Goal: Task Accomplishment & Management: Complete application form

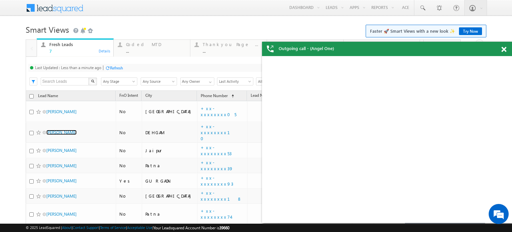
click at [498, 49] on div "Outgoing call - (Angel One)" at bounding box center [387, 49] width 250 height 14
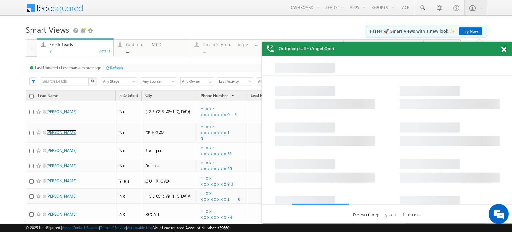
click at [501, 49] on div "Outgoing call - (Angel One)" at bounding box center [387, 49] width 250 height 14
click at [503, 50] on span at bounding box center [503, 50] width 5 height 6
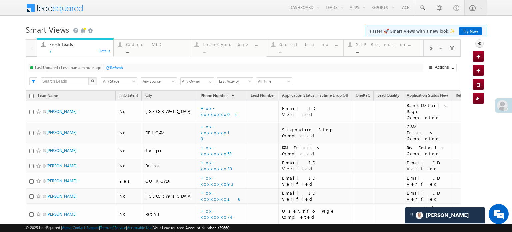
click at [427, 53] on div at bounding box center [431, 48] width 14 height 15
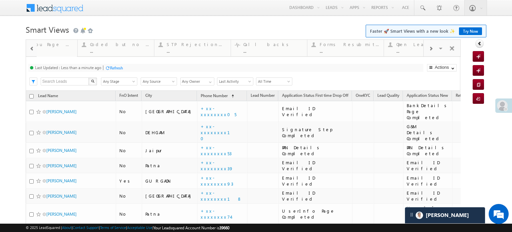
click at [427, 53] on div at bounding box center [431, 48] width 14 height 15
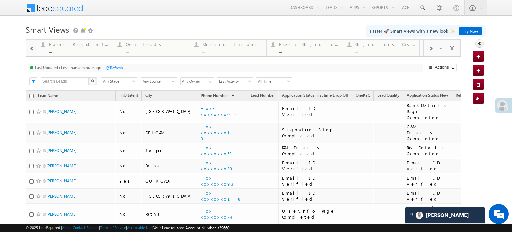
click at [427, 53] on div at bounding box center [431, 48] width 14 height 15
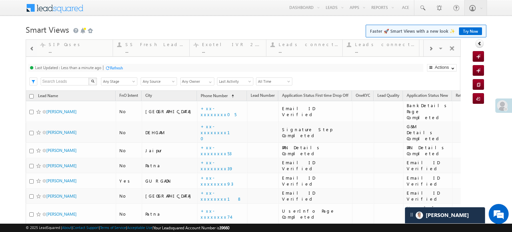
click at [427, 53] on div at bounding box center [431, 48] width 14 height 15
drag, startPoint x: 311, startPoint y: 57, endPoint x: 234, endPoint y: 66, distance: 77.6
click at [234, 66] on div "Last Updated : Less than a minute ago Refresh Refreshing... Search X Lead Stage…" at bounding box center [243, 74] width 435 height 34
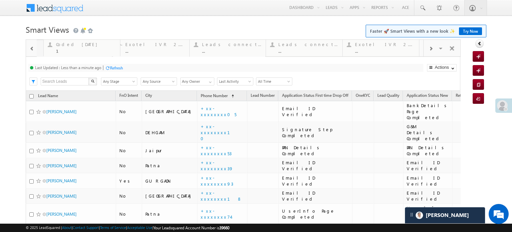
drag, startPoint x: 299, startPoint y: 42, endPoint x: 0, endPoint y: -37, distance: 309.2
drag, startPoint x: 64, startPoint y: 45, endPoint x: 0, endPoint y: 63, distance: 66.8
click at [0, 63] on body "Menu Priya Rathore priya .rath ore@a ngelb rokin g.com" at bounding box center [256, 130] width 512 height 261
click at [22, 50] on body "Menu Priya Rathore priya .rath ore@a ngelb rokin g.com" at bounding box center [256, 130] width 512 height 261
click at [30, 48] on span at bounding box center [32, 48] width 5 height 5
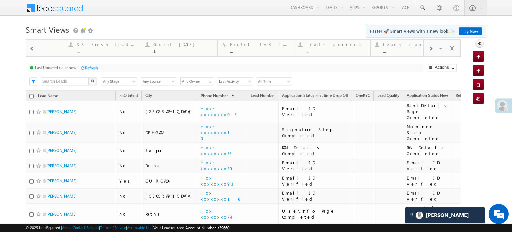
click at [30, 48] on span at bounding box center [32, 48] width 5 height 5
click at [31, 48] on span at bounding box center [32, 48] width 5 height 5
drag, startPoint x: 363, startPoint y: 43, endPoint x: 0, endPoint y: 7, distance: 364.4
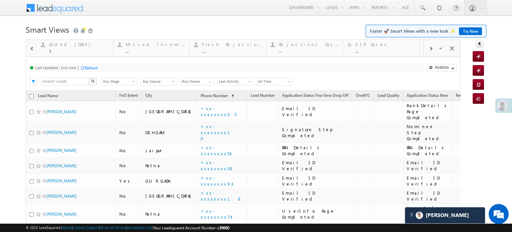
click at [32, 50] on span at bounding box center [32, 48] width 5 height 5
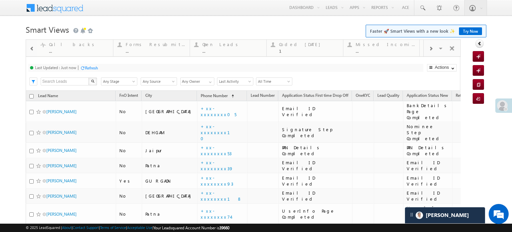
drag, startPoint x: 323, startPoint y: 48, endPoint x: 0, endPoint y: 64, distance: 323.0
click at [0, 64] on body "Menu Priya Rathore priya .rath ore@a ngelb rokin g.com" at bounding box center [256, 130] width 512 height 261
click at [31, 49] on span at bounding box center [32, 48] width 5 height 5
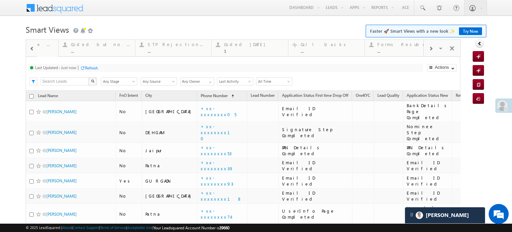
click at [31, 49] on span at bounding box center [32, 48] width 5 height 5
drag, startPoint x: 397, startPoint y: 53, endPoint x: 52, endPoint y: 77, distance: 345.4
click at [52, 77] on div "X" at bounding box center [69, 82] width 57 height 10
click at [429, 50] on span at bounding box center [431, 48] width 4 height 5
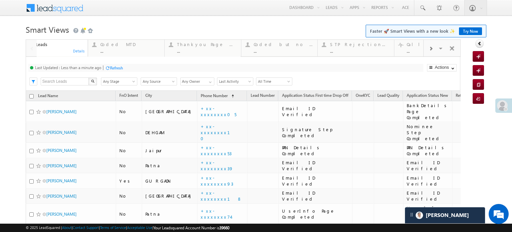
click at [429, 50] on span at bounding box center [431, 48] width 4 height 5
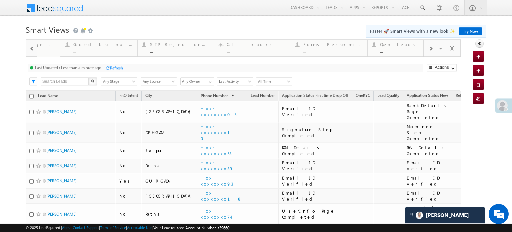
click at [429, 50] on span at bounding box center [431, 48] width 4 height 5
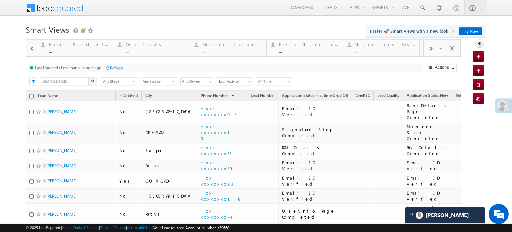
click at [429, 50] on span at bounding box center [431, 48] width 4 height 5
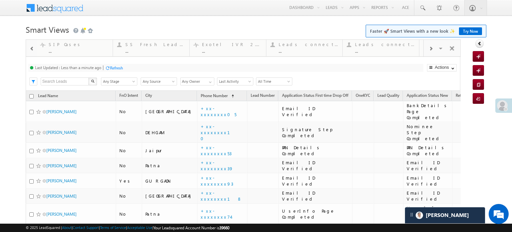
click at [429, 50] on span at bounding box center [431, 48] width 4 height 5
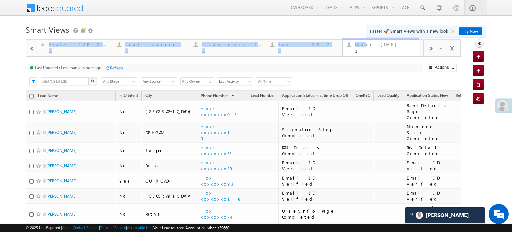
drag, startPoint x: 360, startPoint y: 36, endPoint x: 362, endPoint y: 45, distance: 8.8
click at [362, 45] on form "Smart Views Getting Started Faster 🚀 Smart Views with a new look ✨ Try Now Quic…" at bounding box center [256, 141] width 461 height 239
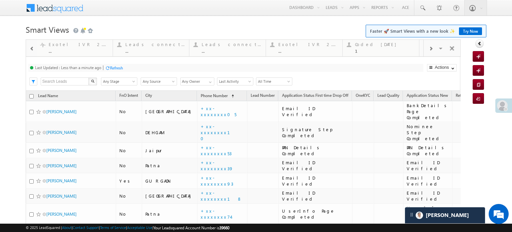
click at [343, 25] on h1 "Smart Views Getting Started Faster 🚀 Smart Views with a new look ✨ Try Now" at bounding box center [256, 28] width 461 height 13
drag, startPoint x: 358, startPoint y: 51, endPoint x: 0, endPoint y: 59, distance: 357.7
click at [30, 47] on span at bounding box center [32, 48] width 5 height 5
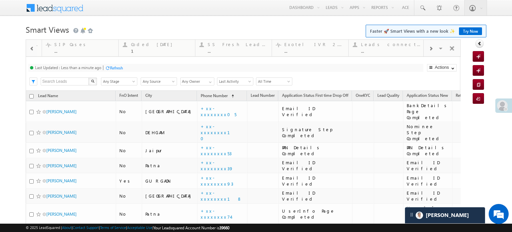
click at [30, 47] on span at bounding box center [32, 48] width 5 height 5
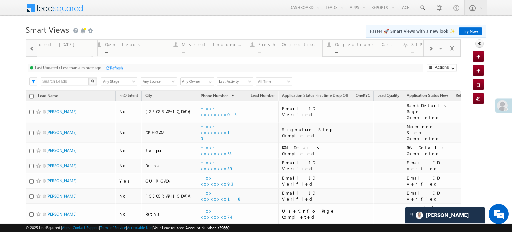
drag, startPoint x: 378, startPoint y: 52, endPoint x: 0, endPoint y: 47, distance: 378.0
click at [32, 49] on span at bounding box center [32, 48] width 5 height 5
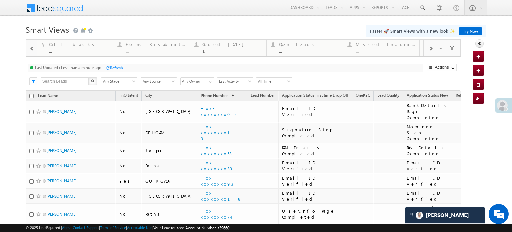
click at [32, 49] on span at bounding box center [32, 48] width 5 height 5
drag, startPoint x: 370, startPoint y: 53, endPoint x: 0, endPoint y: 54, distance: 369.6
click at [33, 49] on span at bounding box center [32, 48] width 5 height 5
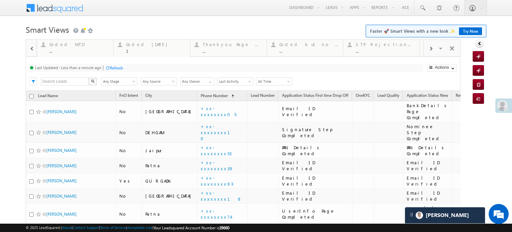
click at [33, 49] on span at bounding box center [32, 48] width 5 height 5
drag, startPoint x: 254, startPoint y: 49, endPoint x: 105, endPoint y: 49, distance: 148.6
drag, startPoint x: 180, startPoint y: 51, endPoint x: 144, endPoint y: 52, distance: 35.7
click at [429, 51] on span at bounding box center [431, 48] width 4 height 5
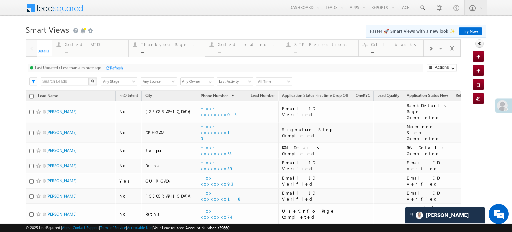
click at [429, 51] on span at bounding box center [431, 48] width 4 height 5
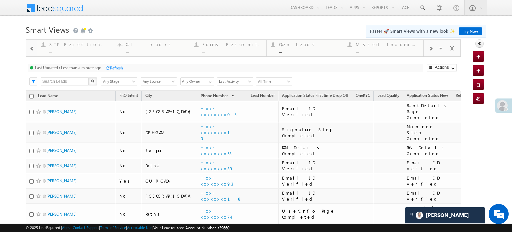
click at [429, 51] on span at bounding box center [431, 48] width 4 height 5
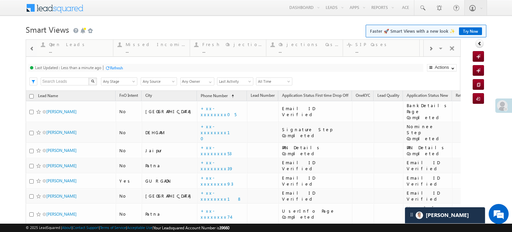
click at [429, 51] on span at bounding box center [431, 48] width 4 height 5
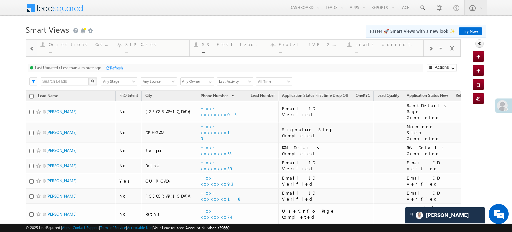
click at [429, 51] on span at bounding box center [431, 48] width 4 height 5
drag, startPoint x: 298, startPoint y: 43, endPoint x: 0, endPoint y: 51, distance: 298.0
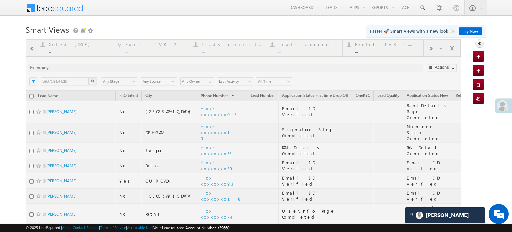
click at [31, 46] on div at bounding box center [243, 150] width 435 height 222
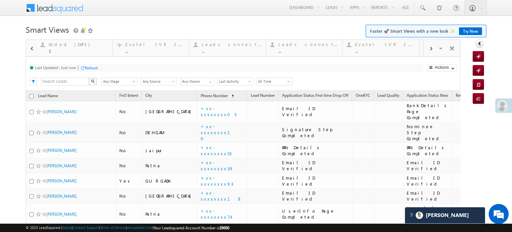
click at [31, 46] on span at bounding box center [32, 48] width 5 height 5
drag, startPoint x: 31, startPoint y: 46, endPoint x: 48, endPoint y: 40, distance: 18.9
click at [31, 46] on span at bounding box center [32, 48] width 5 height 5
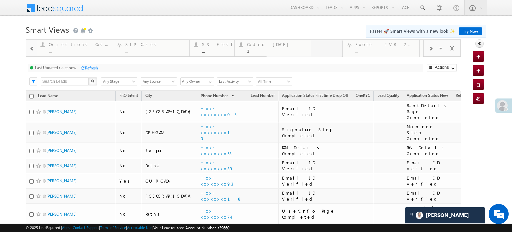
drag, startPoint x: 329, startPoint y: 46, endPoint x: 32, endPoint y: 58, distance: 297.2
click at [31, 58] on div "Last Updated : Just now Refresh Refreshing... Search X Lead Stage Any Stage Any…" at bounding box center [243, 74] width 435 height 34
click at [30, 50] on span at bounding box center [32, 48] width 5 height 5
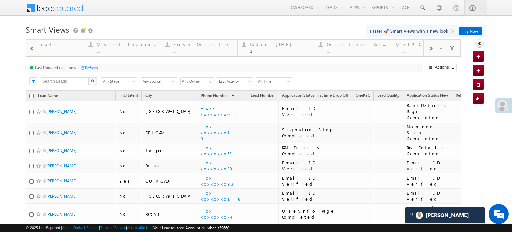
click at [30, 50] on span at bounding box center [32, 48] width 5 height 5
drag, startPoint x: 396, startPoint y: 53, endPoint x: 63, endPoint y: 52, distance: 332.9
click at [35, 44] on div at bounding box center [32, 48] width 10 height 15
click at [34, 45] on div at bounding box center [32, 48] width 10 height 15
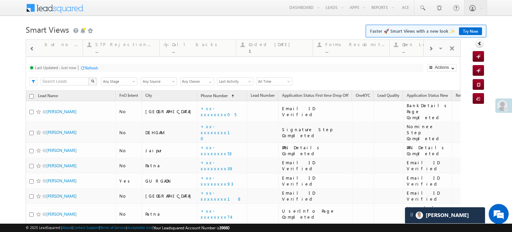
click at [34, 45] on div at bounding box center [32, 48] width 10 height 15
drag, startPoint x: 310, startPoint y: 43, endPoint x: 0, endPoint y: 33, distance: 310.4
click at [31, 46] on span at bounding box center [32, 48] width 5 height 5
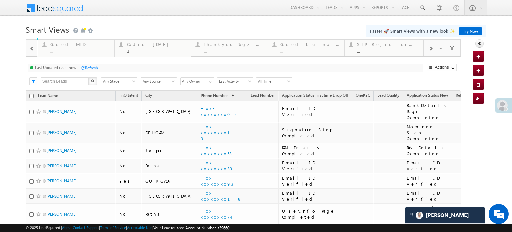
click at [31, 46] on span at bounding box center [32, 48] width 5 height 5
click at [31, 46] on div at bounding box center [31, 48] width 11 height 16
drag, startPoint x: 247, startPoint y: 44, endPoint x: 140, endPoint y: 44, distance: 107.3
drag, startPoint x: 143, startPoint y: 44, endPoint x: 118, endPoint y: 45, distance: 25.0
drag, startPoint x: 141, startPoint y: 45, endPoint x: 96, endPoint y: 44, distance: 44.7
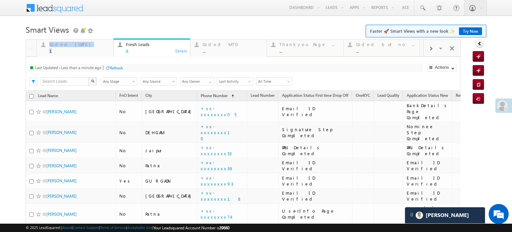
click at [158, 49] on div "8" at bounding box center [156, 50] width 60 height 5
click at [111, 69] on div "Refresh" at bounding box center [116, 67] width 13 height 5
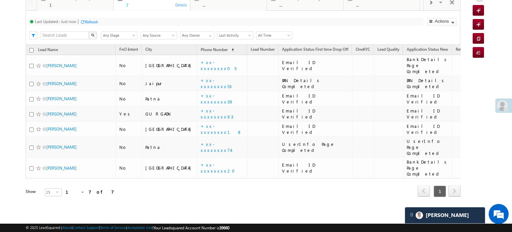
scroll to position [36, 0]
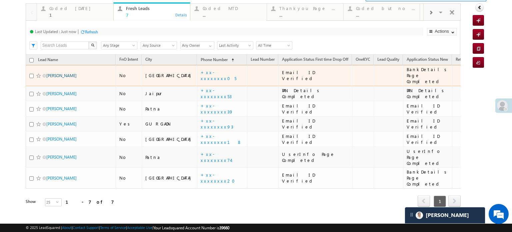
drag, startPoint x: 59, startPoint y: 76, endPoint x: 50, endPoint y: 73, distance: 9.5
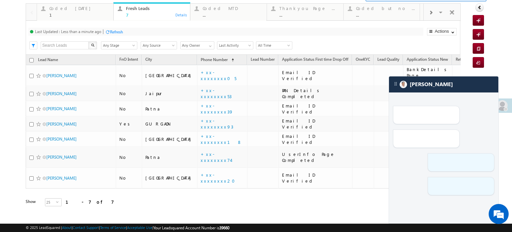
scroll to position [0, 0]
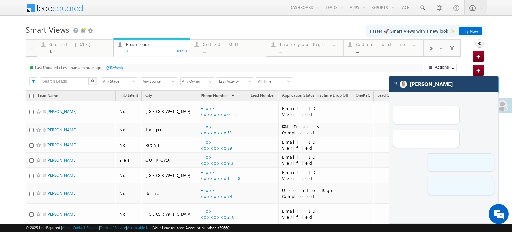
click at [461, 89] on div "[PERSON_NAME]" at bounding box center [443, 84] width 109 height 16
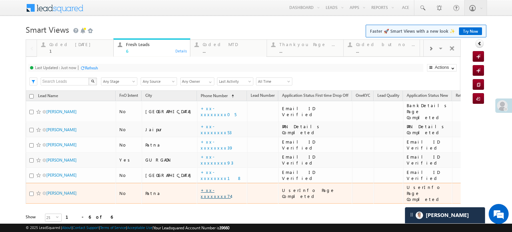
click at [201, 187] on link "+xx-xxxxxxxx74" at bounding box center [216, 193] width 30 height 12
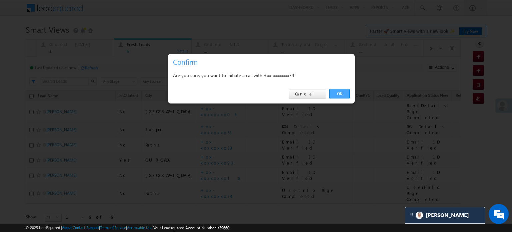
click at [335, 93] on link "OK" at bounding box center [339, 93] width 20 height 9
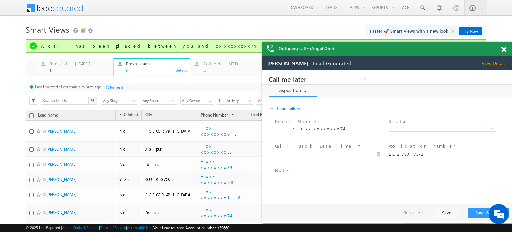
click at [114, 86] on div "Refresh" at bounding box center [116, 87] width 13 height 5
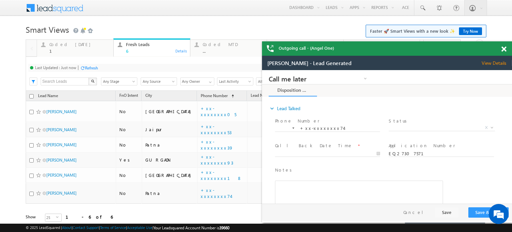
click at [504, 50] on span at bounding box center [503, 49] width 5 height 6
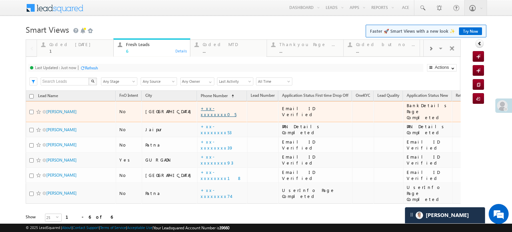
click at [201, 109] on link "+xx-xxxxxxxx05" at bounding box center [219, 111] width 36 height 12
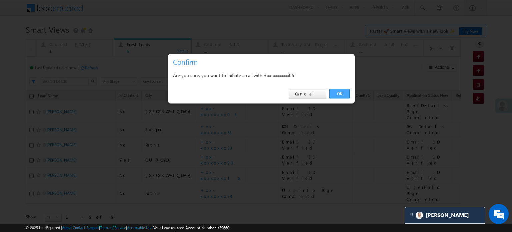
click at [344, 92] on link "OK" at bounding box center [339, 93] width 20 height 9
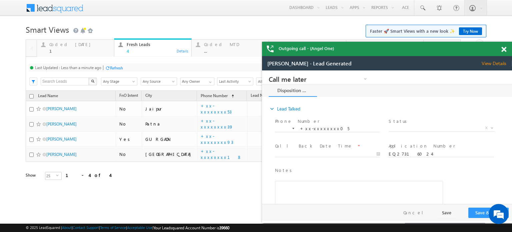
click at [506, 49] on span at bounding box center [503, 50] width 5 height 6
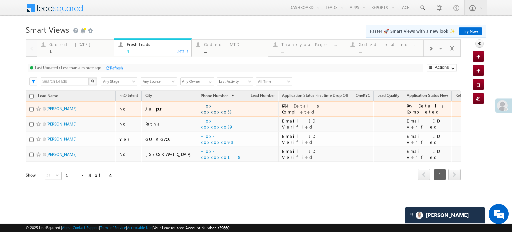
click at [201, 109] on link "+xx-xxxxxxxx53" at bounding box center [216, 109] width 31 height 12
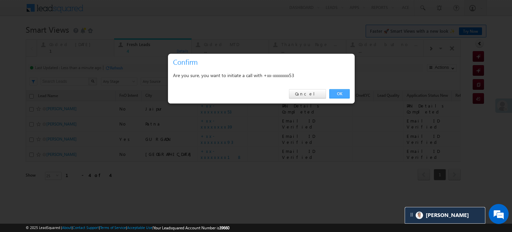
click at [342, 92] on link "OK" at bounding box center [339, 93] width 20 height 9
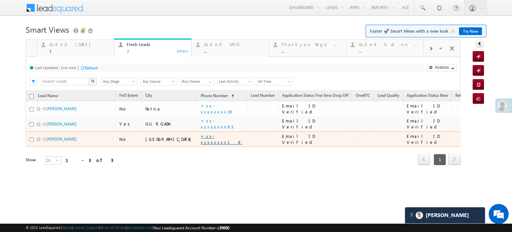
click at [201, 137] on link "+xx-xxxxxxxx18" at bounding box center [221, 139] width 41 height 12
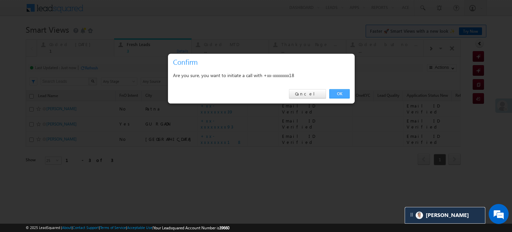
click at [343, 89] on link "OK" at bounding box center [339, 93] width 20 height 9
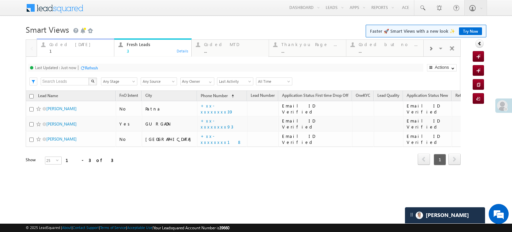
click at [53, 44] on div "Coded Today" at bounding box center [79, 44] width 61 height 5
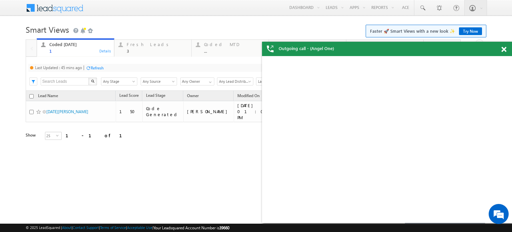
click at [96, 68] on div "Refresh" at bounding box center [97, 67] width 13 height 5
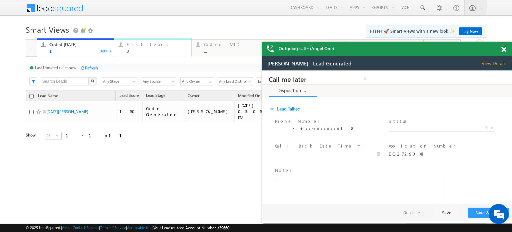
click at [132, 45] on div "Fresh Leads" at bounding box center [157, 44] width 61 height 5
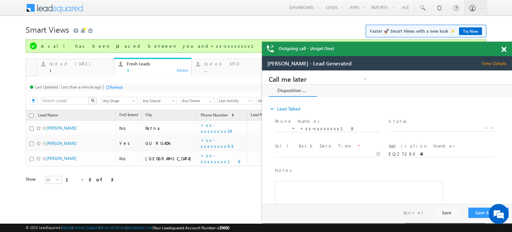
click at [111, 86] on div "Refresh" at bounding box center [116, 87] width 13 height 5
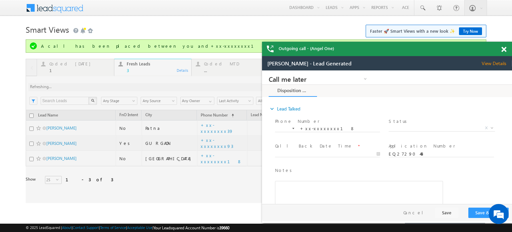
click at [502, 49] on span at bounding box center [503, 50] width 5 height 6
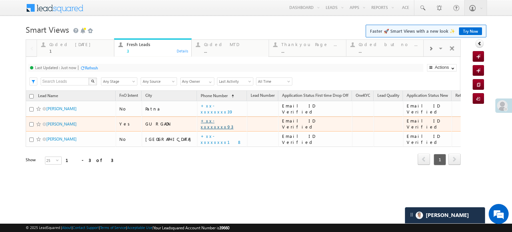
click at [201, 122] on link "+xx-xxxxxxxx93" at bounding box center [217, 124] width 33 height 12
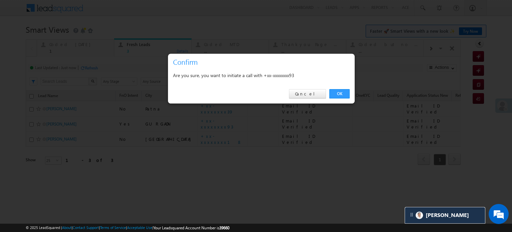
click at [341, 88] on div "OK Cancel" at bounding box center [261, 93] width 187 height 19
click at [338, 91] on link "OK" at bounding box center [339, 93] width 20 height 9
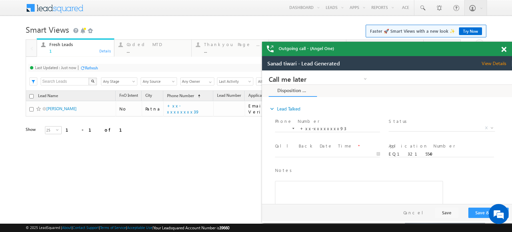
click at [505, 51] on span at bounding box center [503, 50] width 5 height 6
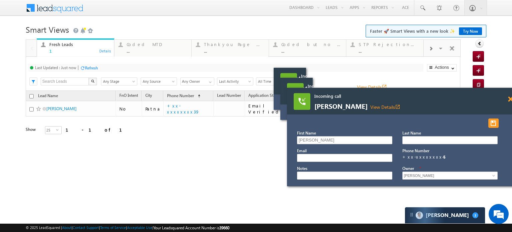
click at [300, 82] on span at bounding box center [297, 79] width 5 height 6
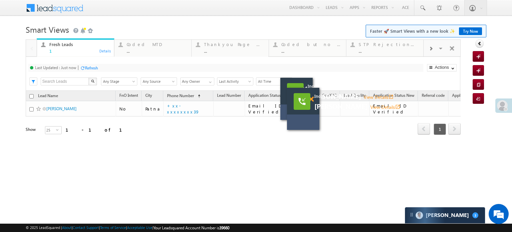
click at [307, 92] on span at bounding box center [304, 89] width 5 height 6
click at [312, 97] on span at bounding box center [311, 99] width 5 height 6
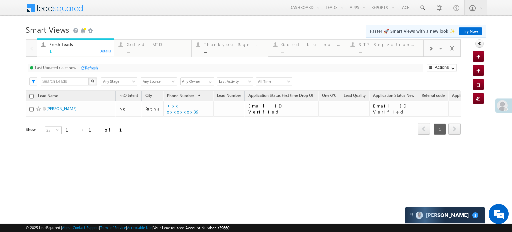
click at [431, 48] on span at bounding box center [431, 48] width 4 height 5
click at [431, 49] on span at bounding box center [431, 48] width 4 height 5
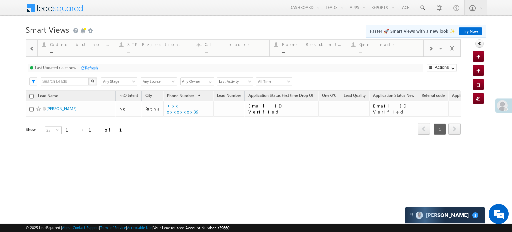
click at [431, 49] on span at bounding box center [431, 48] width 4 height 5
click at [430, 49] on span at bounding box center [431, 48] width 4 height 5
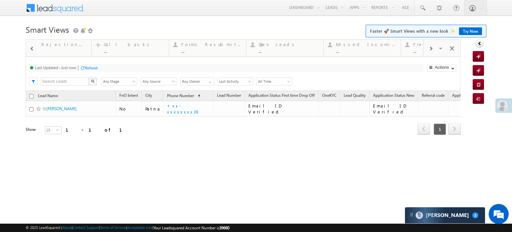
click at [430, 49] on span at bounding box center [431, 48] width 4 height 5
click at [429, 50] on span at bounding box center [431, 48] width 4 height 5
click at [430, 49] on span at bounding box center [431, 48] width 4 height 5
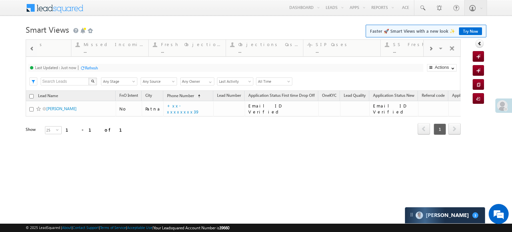
click at [430, 49] on span at bounding box center [431, 48] width 4 height 5
click at [430, 48] on span at bounding box center [431, 48] width 4 height 5
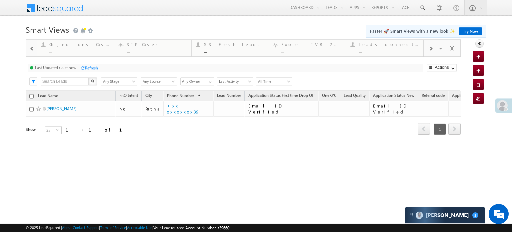
click at [431, 48] on span at bounding box center [431, 48] width 4 height 5
click at [431, 46] on span at bounding box center [431, 48] width 4 height 5
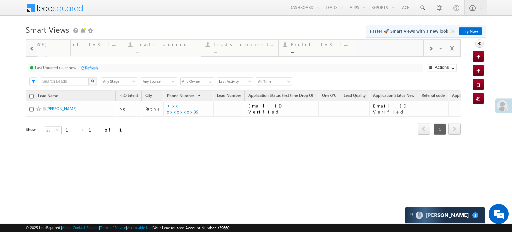
drag, startPoint x: 285, startPoint y: 54, endPoint x: 0, endPoint y: 52, distance: 285.3
click at [28, 50] on div at bounding box center [32, 48] width 10 height 15
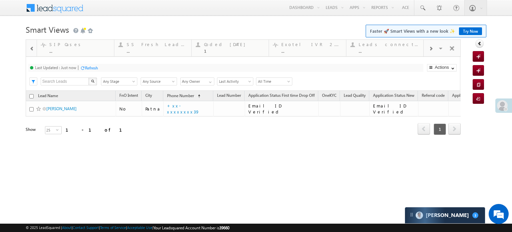
click at [28, 50] on div at bounding box center [32, 48] width 10 height 15
drag, startPoint x: 388, startPoint y: 44, endPoint x: 0, endPoint y: 18, distance: 388.8
click at [33, 51] on span at bounding box center [32, 48] width 5 height 5
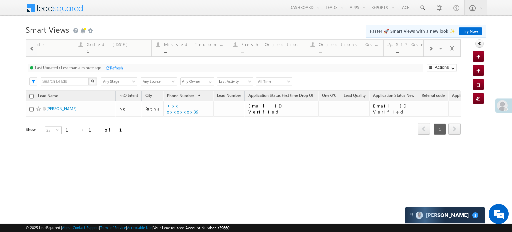
click at [33, 51] on span at bounding box center [32, 48] width 5 height 5
click at [34, 51] on span at bounding box center [32, 48] width 5 height 5
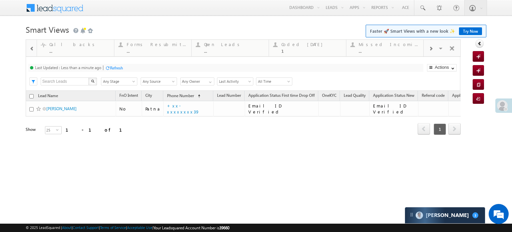
click at [34, 51] on span at bounding box center [32, 48] width 5 height 5
drag, startPoint x: 361, startPoint y: 49, endPoint x: 0, endPoint y: 28, distance: 361.2
click at [31, 46] on span at bounding box center [32, 48] width 5 height 5
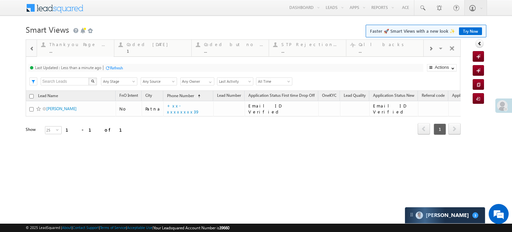
click at [31, 46] on span at bounding box center [32, 48] width 5 height 5
drag, startPoint x: 298, startPoint y: 49, endPoint x: 70, endPoint y: 47, distance: 228.6
click at [107, 66] on div at bounding box center [107, 67] width 5 height 5
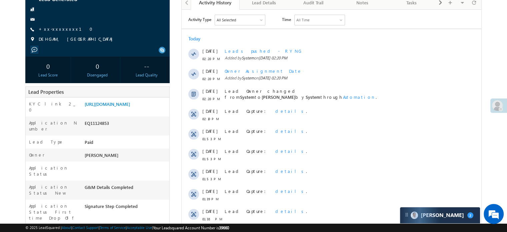
scroll to position [100, 0]
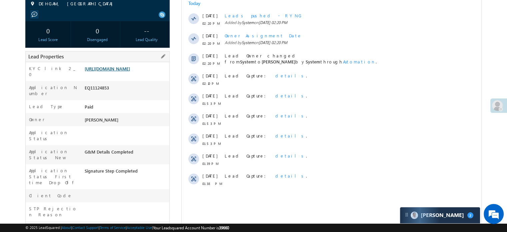
click at [99, 71] on link "[URL][DOMAIN_NAME]" at bounding box center [107, 69] width 45 height 6
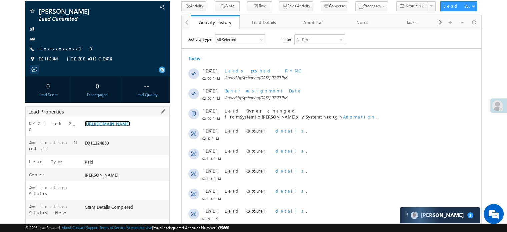
scroll to position [33, 0]
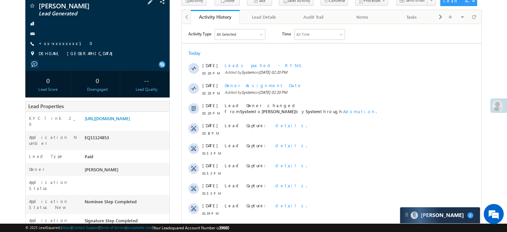
scroll to position [33, 0]
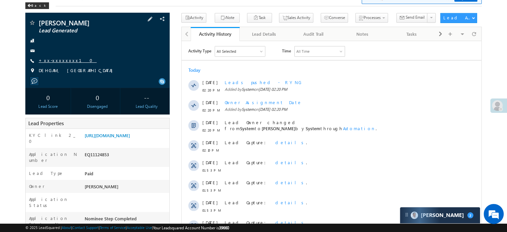
click at [50, 60] on link "+xx-xxxxxxxx10" at bounding box center [68, 60] width 58 height 6
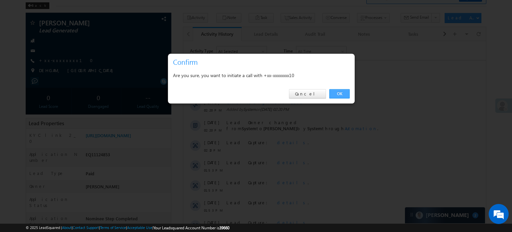
click at [345, 90] on link "OK" at bounding box center [339, 93] width 20 height 9
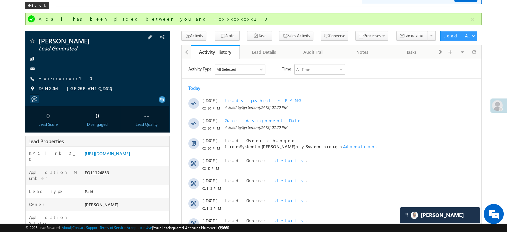
scroll to position [0, 0]
drag, startPoint x: 83, startPoint y: 153, endPoint x: 172, endPoint y: 164, distance: 89.7
copy link "https://angelbroking1-pk3em7sa.customui-test.leadsquared.com?leadId=618a8c56-31…"
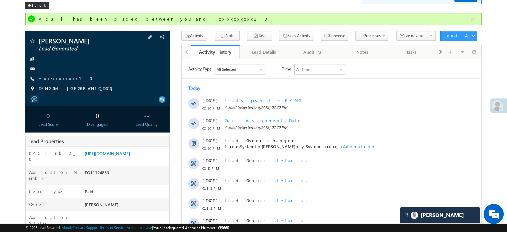
click at [66, 61] on div at bounding box center [98, 58] width 138 height 7
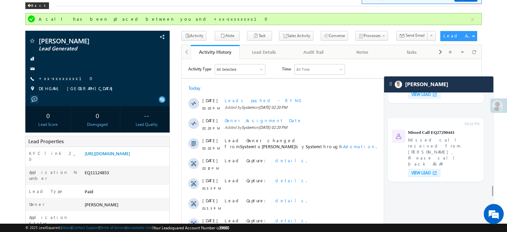
scroll to position [2891, 0]
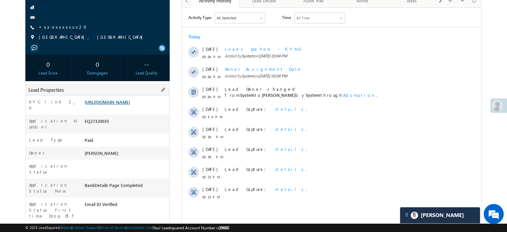
click at [115, 105] on link "https://angelbroking1-pk3em7sa.customui-test.leadsquared.com?leadId=548107d0-71…" at bounding box center [107, 102] width 45 height 6
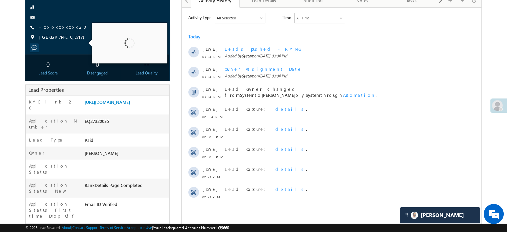
click at [64, 41] on span "Eindhoven, North Brabant" at bounding box center [92, 37] width 107 height 7
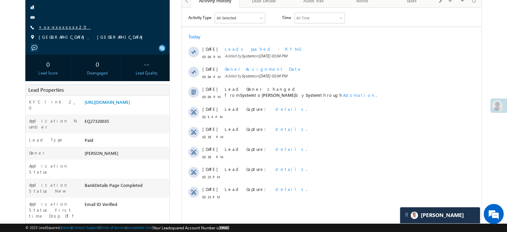
click at [54, 30] on link "+xx-xxxxxxxx20" at bounding box center [65, 27] width 52 height 6
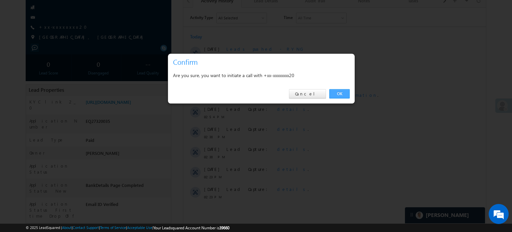
click at [338, 94] on link "OK" at bounding box center [339, 93] width 20 height 9
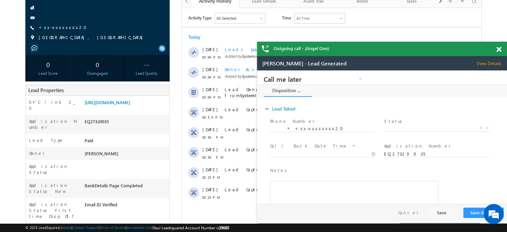
click at [500, 49] on span at bounding box center [498, 50] width 5 height 6
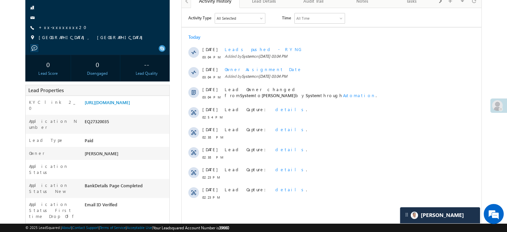
scroll to position [3186, 0]
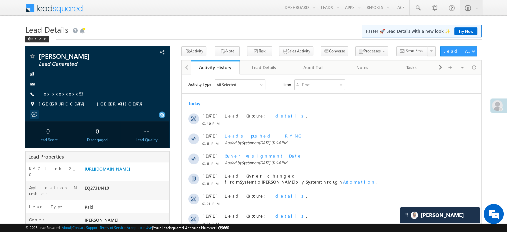
scroll to position [3421, 0]
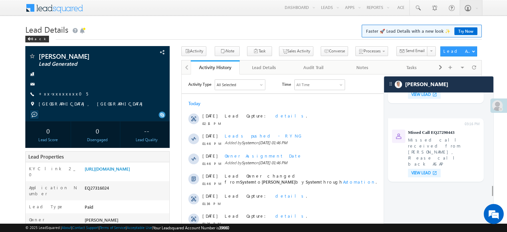
scroll to position [2891, 0]
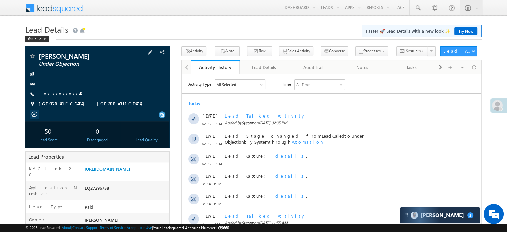
click at [61, 97] on span "+xx-xxxxxxxx45" at bounding box center [60, 94] width 43 height 7
click at [61, 94] on link "+xx-xxxxxxxx45" at bounding box center [60, 94] width 43 height 6
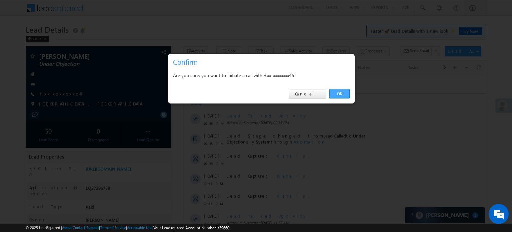
click at [338, 95] on link "OK" at bounding box center [339, 93] width 20 height 9
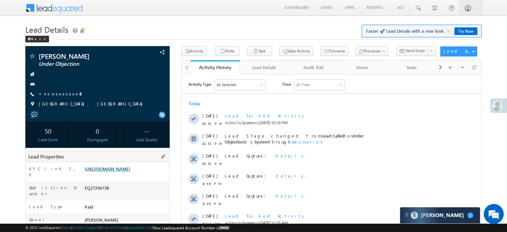
click at [130, 171] on link "https://angelbroking1-pk3em7sa.customui-test.leadsquared.com?leadId=60eb088f-ac…" at bounding box center [107, 169] width 45 height 6
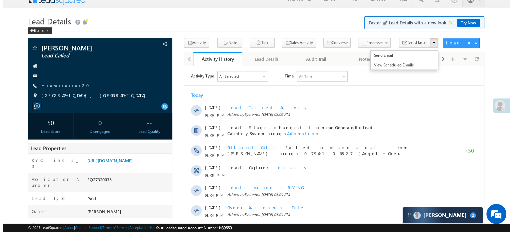
scroll to position [1, 0]
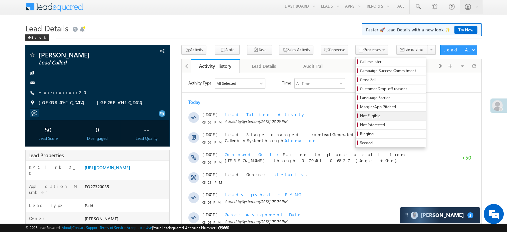
click at [360, 113] on span "Not Eligible" at bounding box center [391, 116] width 63 height 6
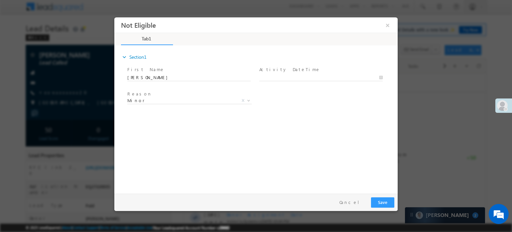
scroll to position [0, 0]
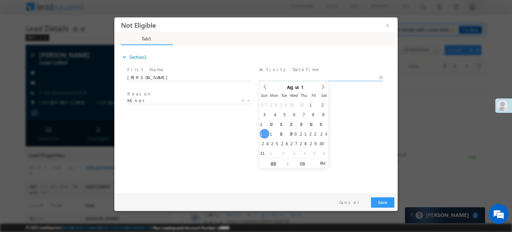
type input "[DATE] 3:08 PM"
click at [278, 77] on input "[DATE] 3:08 PM" at bounding box center [320, 77] width 123 height 7
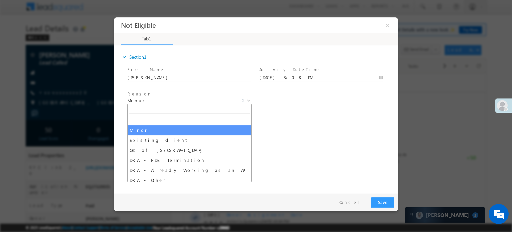
drag, startPoint x: 217, startPoint y: 99, endPoint x: 207, endPoint y: 123, distance: 26.7
click at [216, 99] on span "Minor" at bounding box center [181, 100] width 108 height 6
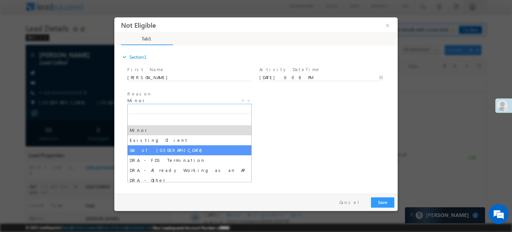
select select "Out of India"
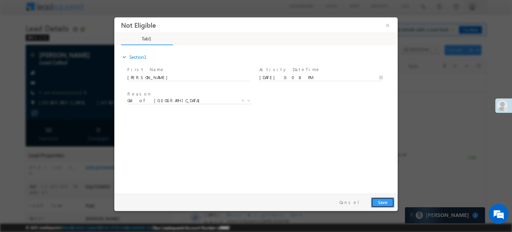
click at [394, 204] on button "Save" at bounding box center [382, 202] width 23 height 10
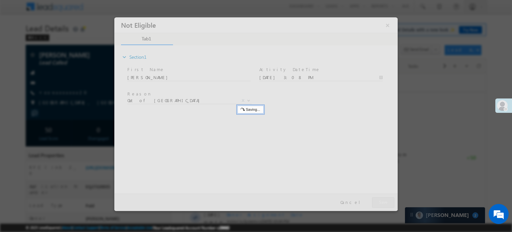
click at [387, 201] on div at bounding box center [255, 113] width 283 height 193
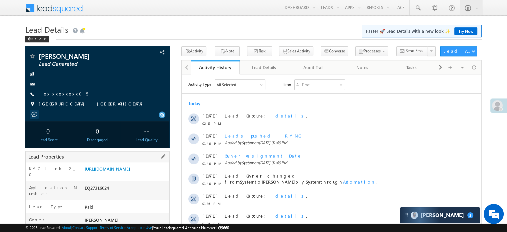
click at [133, 164] on div "KYC link 2_0 [URL][DOMAIN_NAME]" at bounding box center [98, 171] width 144 height 19
click at [125, 166] on link "https://angelbroking1-pk3em7sa.customui-test.leadsquared.com?leadId=9b5aac0f-d6…" at bounding box center [107, 169] width 45 height 6
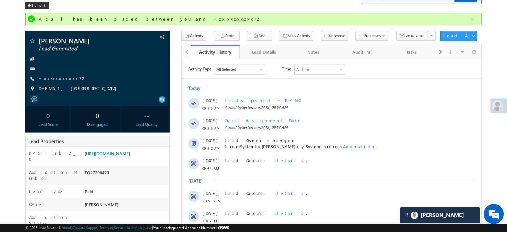
scroll to position [33, 0]
drag, startPoint x: 84, startPoint y: 151, endPoint x: 157, endPoint y: 162, distance: 74.5
click at [157, 159] on div "https://angelbroking1-pk3em7sa.customui-test.leadsquared.com?leadId=112297f5-b7…" at bounding box center [126, 154] width 86 height 9
copy link "https://angelbroking1-pk3em7sa.customui-test.leadsquared.com?leadId=112297f5-b7…"
click at [122, 43] on span "Papu das" at bounding box center [83, 40] width 89 height 7
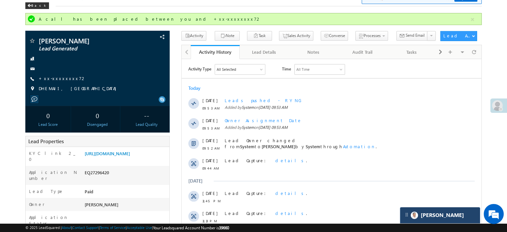
click at [449, 208] on div "[PERSON_NAME]" at bounding box center [440, 215] width 80 height 16
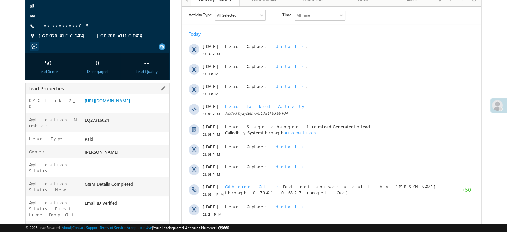
scroll to position [100, 0]
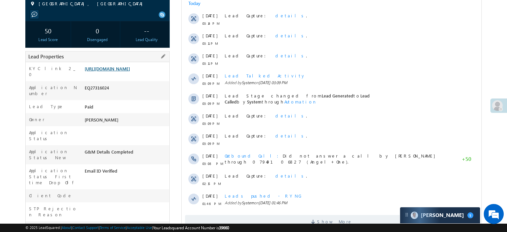
click at [130, 71] on link "[URL][DOMAIN_NAME]" at bounding box center [107, 69] width 45 height 6
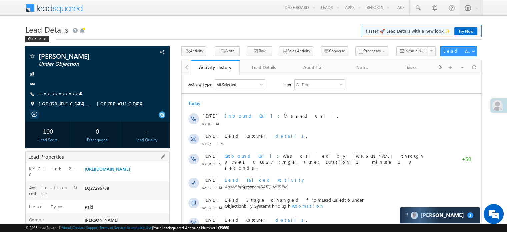
drag, startPoint x: 85, startPoint y: 168, endPoint x: 164, endPoint y: 184, distance: 80.8
click at [164, 175] on div "https://angelbroking1-pk3em7sa.customui-test.leadsquared.com?leadId=60eb088f-ac…" at bounding box center [126, 169] width 86 height 9
copy link "https://angelbroking1-pk3em7sa.customui-test.leadsquared.com?leadId=60eb088f-ac…"
click at [187, 6] on div "Menu Priya Rathore priya .rath ore@a ngelb rokin g.com Angel Broki" at bounding box center [253, 8] width 456 height 16
